Goal: Information Seeking & Learning: Learn about a topic

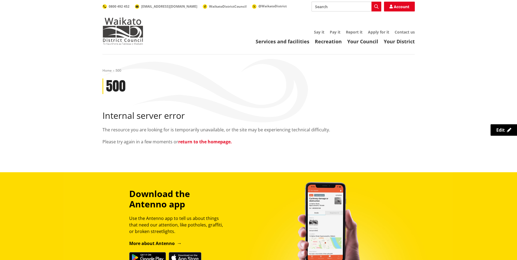
click at [210, 142] on link "return to the homepage." at bounding box center [205, 142] width 54 height 6
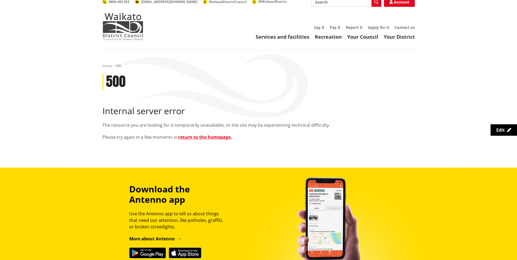
scroll to position [5, 0]
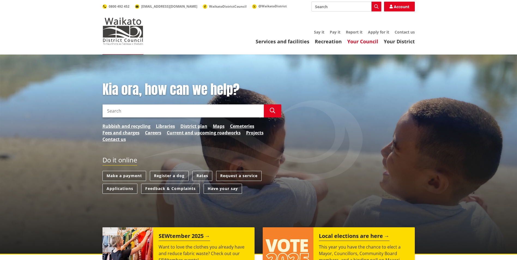
click at [367, 44] on link "Your Council" at bounding box center [362, 41] width 31 height 7
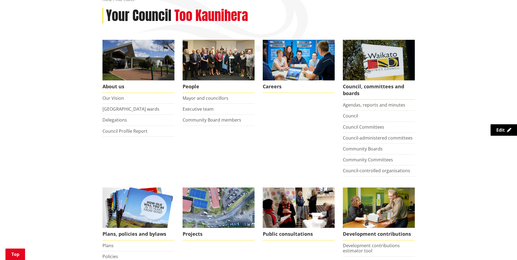
scroll to position [69, 0]
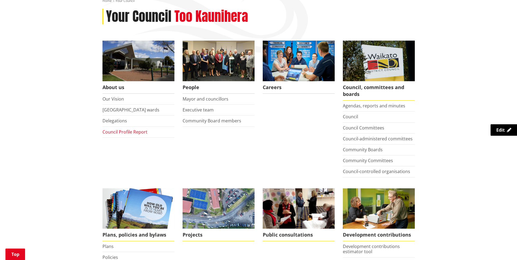
click at [128, 132] on link "Council Profile Report" at bounding box center [124, 132] width 45 height 6
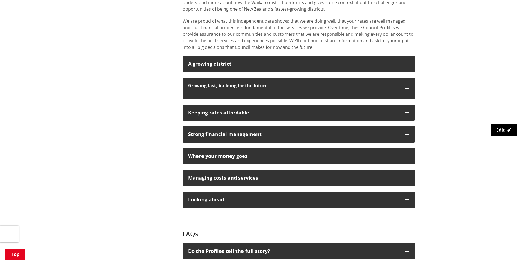
scroll to position [400, 0]
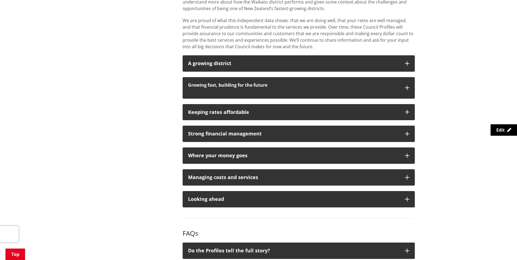
click at [117, 184] on div "More from this section About us Our Vision [GEOGRAPHIC_DATA] wards Delegations …" at bounding box center [258, 63] width 320 height 706
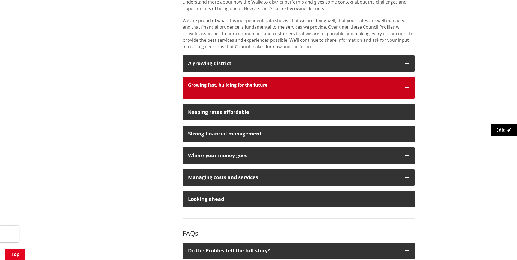
click at [240, 81] on button "Growing fast, building for the future" at bounding box center [298, 87] width 232 height 21
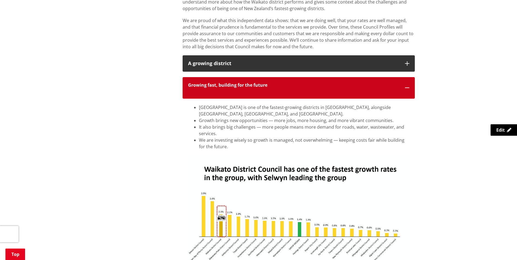
click at [240, 81] on button "Growing fast, building for the future" at bounding box center [298, 87] width 232 height 21
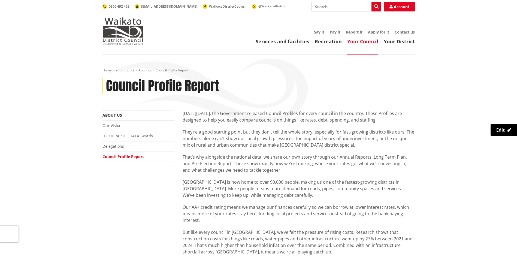
scroll to position [399, 0]
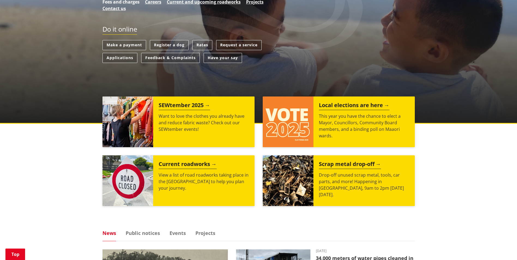
scroll to position [126, 0]
